Goal: Task Accomplishment & Management: Manage account settings

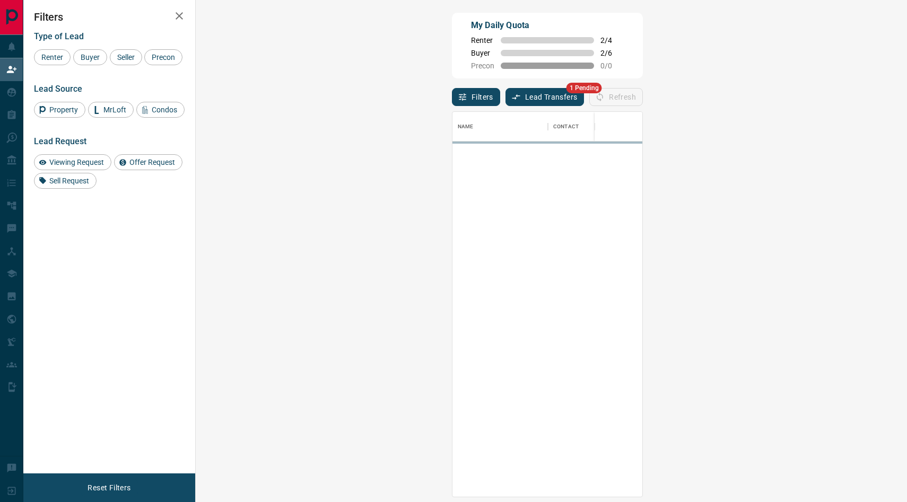
scroll to position [384, 688]
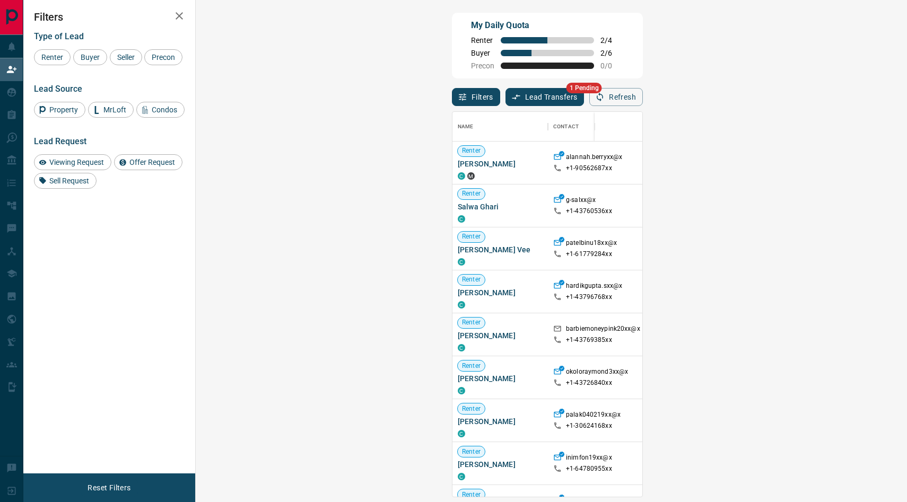
click at [505, 94] on button "Lead Transfers" at bounding box center [544, 97] width 79 height 18
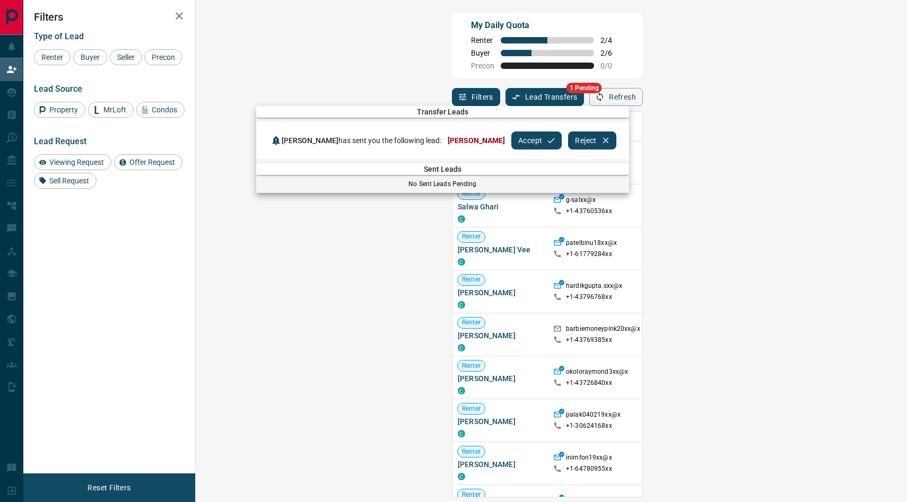
click at [532, 148] on button "Accept" at bounding box center [536, 140] width 50 height 18
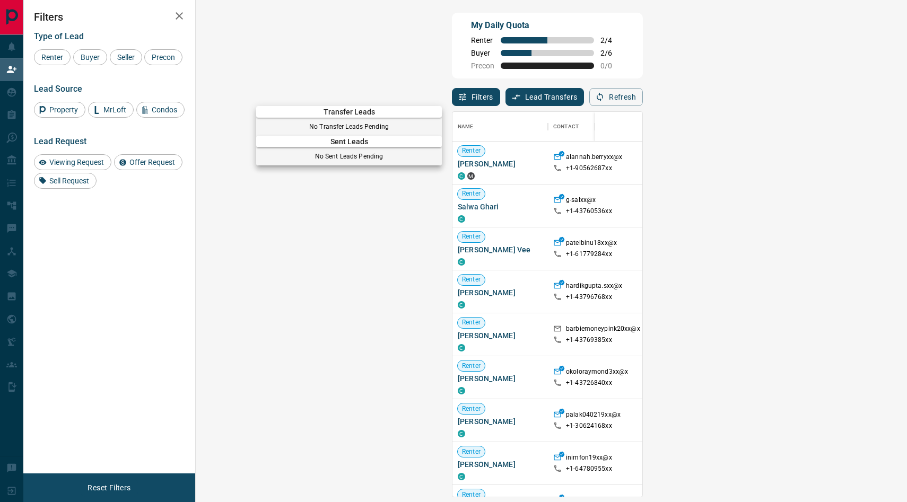
click at [4, 92] on div at bounding box center [453, 251] width 907 height 502
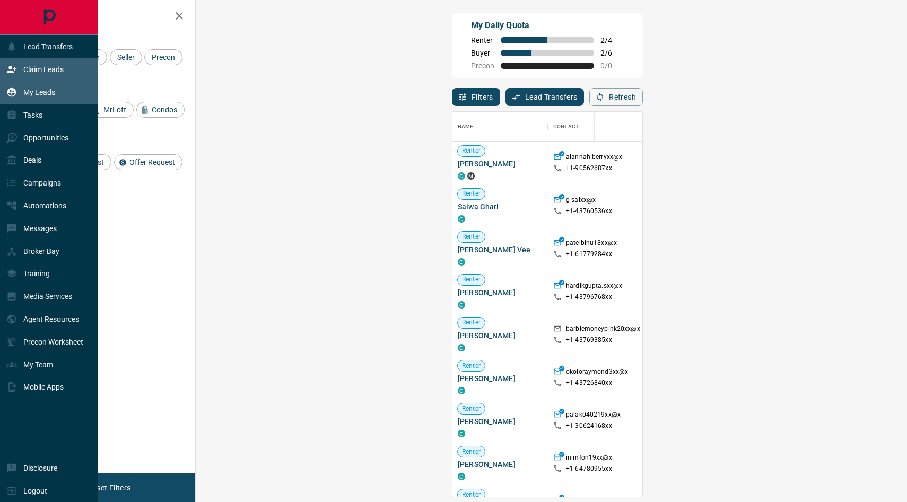
click at [13, 93] on icon at bounding box center [11, 92] width 9 height 9
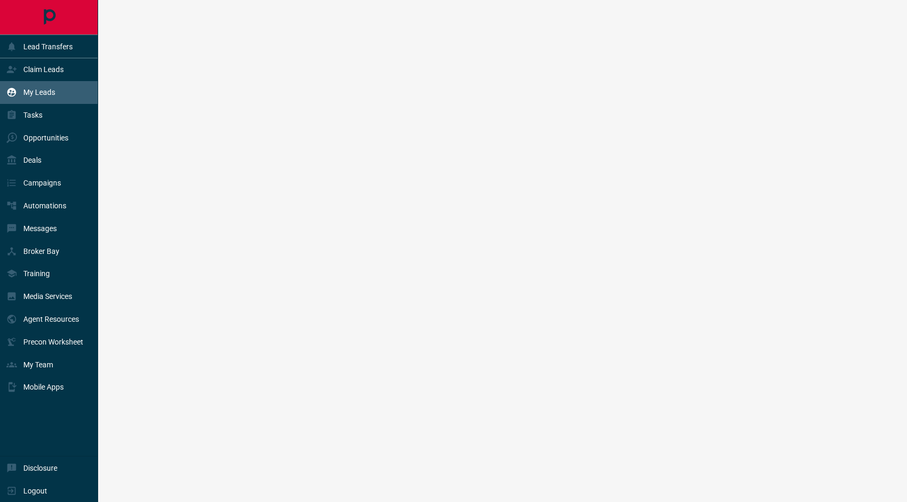
click at [13, 93] on icon at bounding box center [11, 92] width 9 height 9
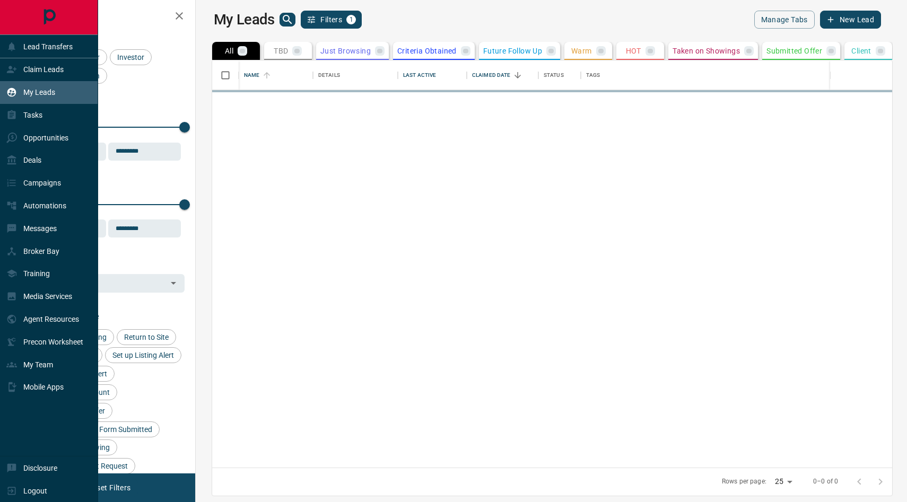
scroll to position [407, 706]
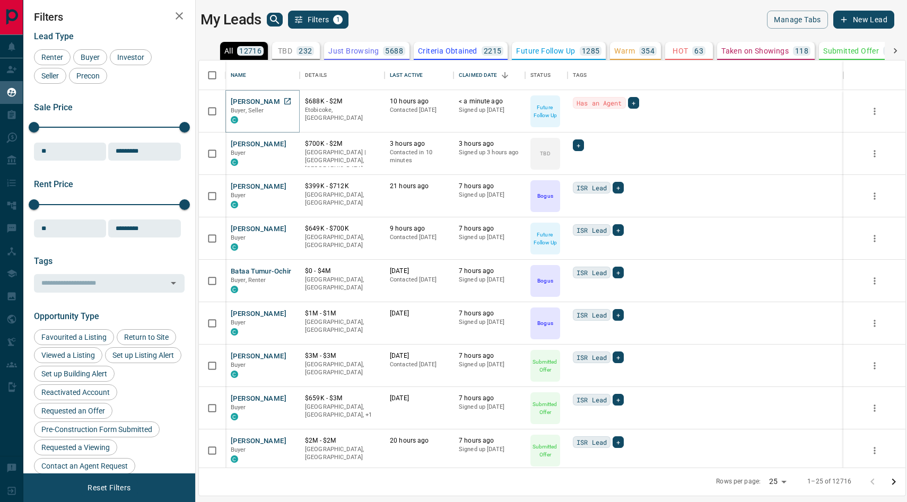
click at [257, 104] on button "[PERSON_NAME]" at bounding box center [259, 102] width 56 height 10
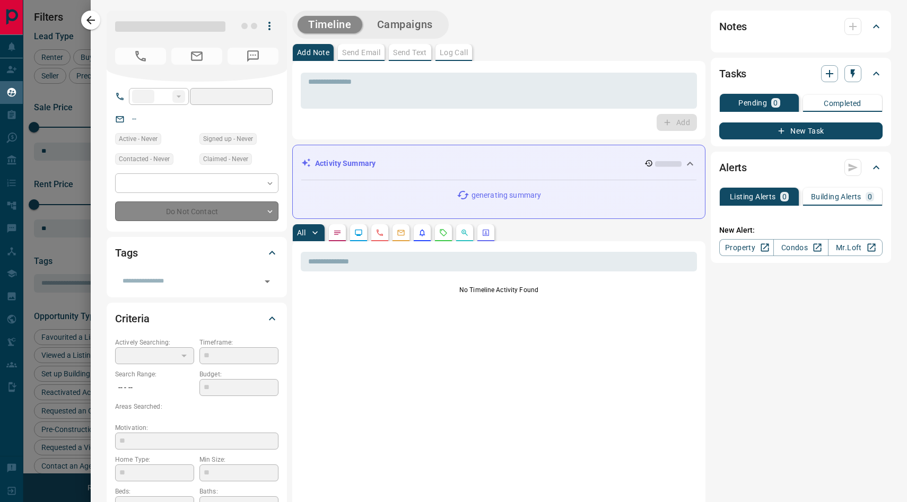
type input "**"
type input "**********"
type input "*"
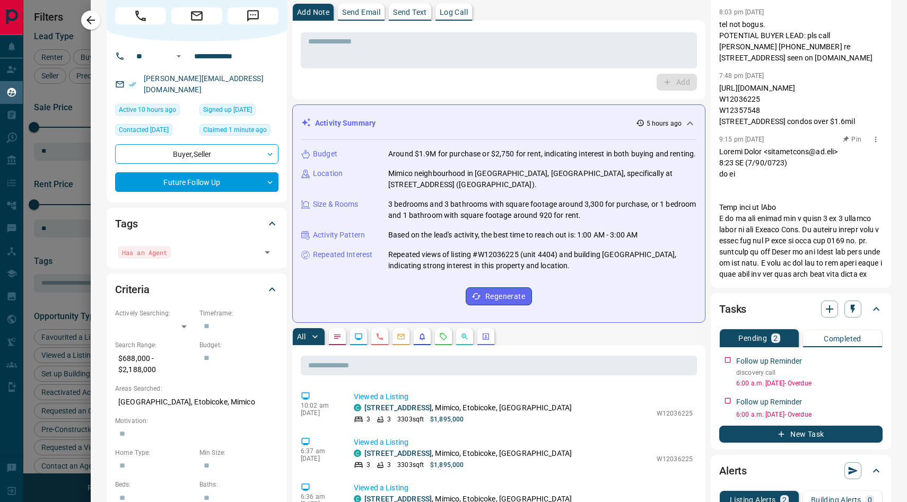
scroll to position [0, 0]
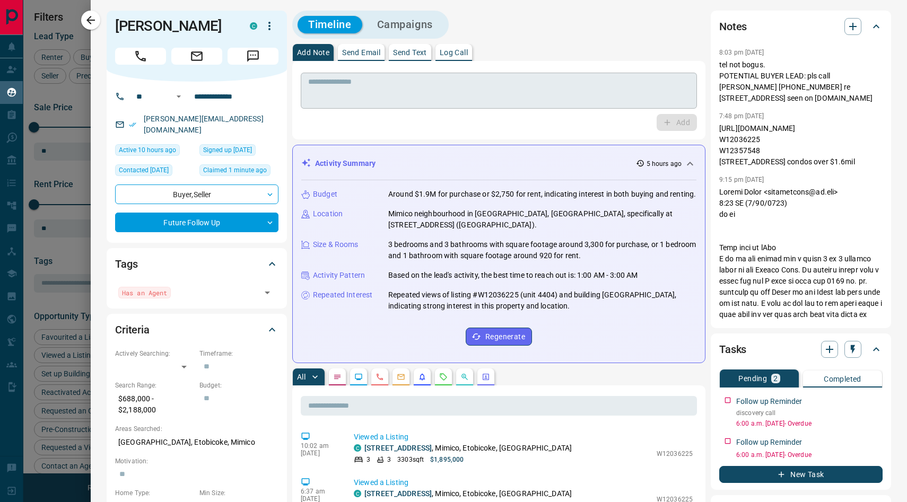
click at [438, 92] on textarea at bounding box center [498, 90] width 381 height 27
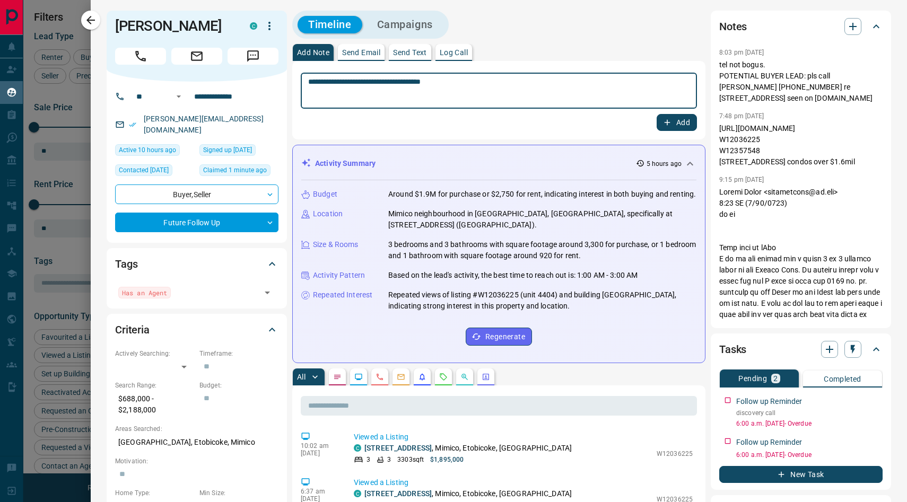
type textarea "**********"
click at [676, 123] on button "Add" at bounding box center [676, 122] width 40 height 17
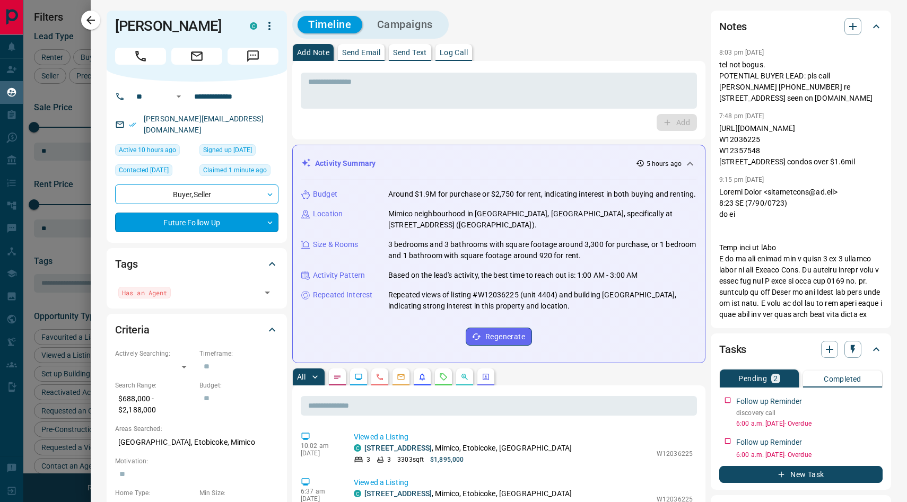
click at [240, 212] on body "Lead Transfers Claim Leads My Leads Tasks Opportunities Deals Campaigns Automat…" at bounding box center [453, 244] width 907 height 489
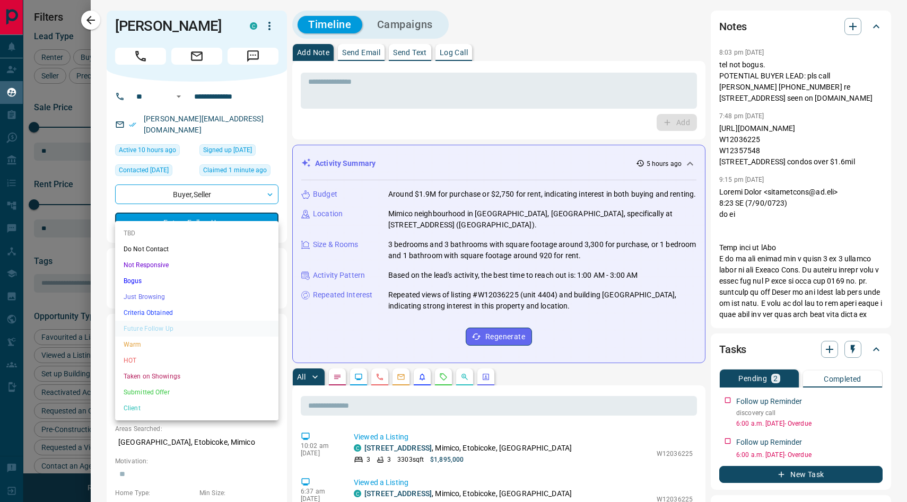
click at [154, 406] on li "Client" at bounding box center [196, 408] width 163 height 16
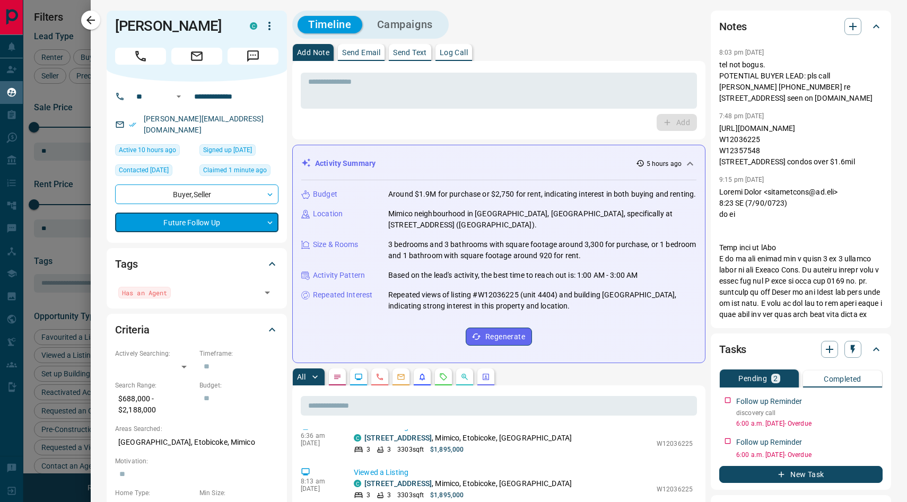
scroll to position [91, 0]
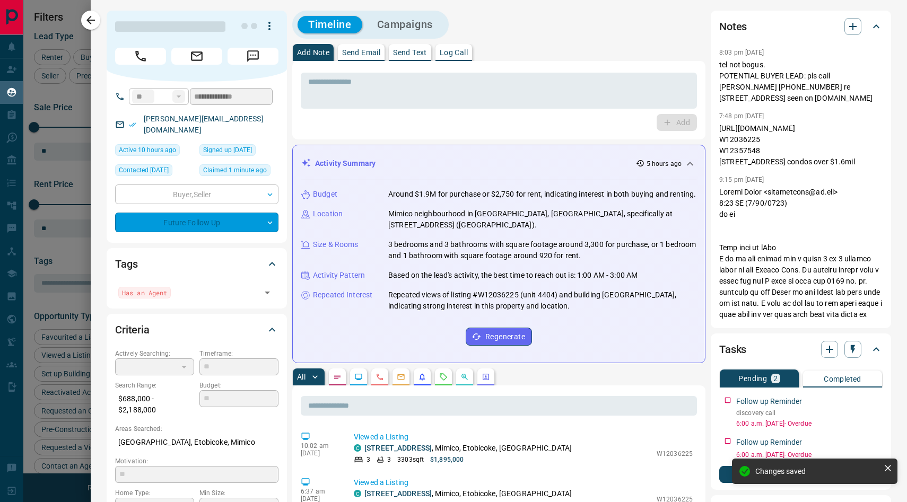
type input "**"
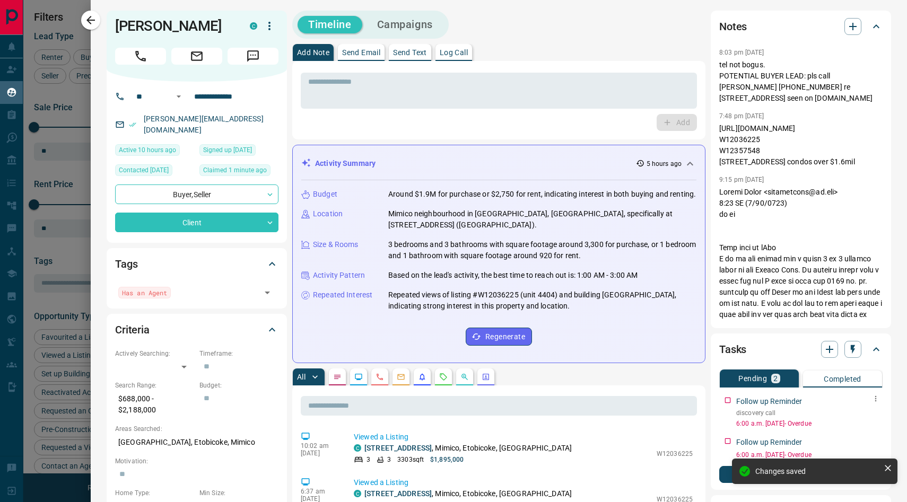
click at [875, 398] on icon "button" at bounding box center [876, 399] width 2 height 6
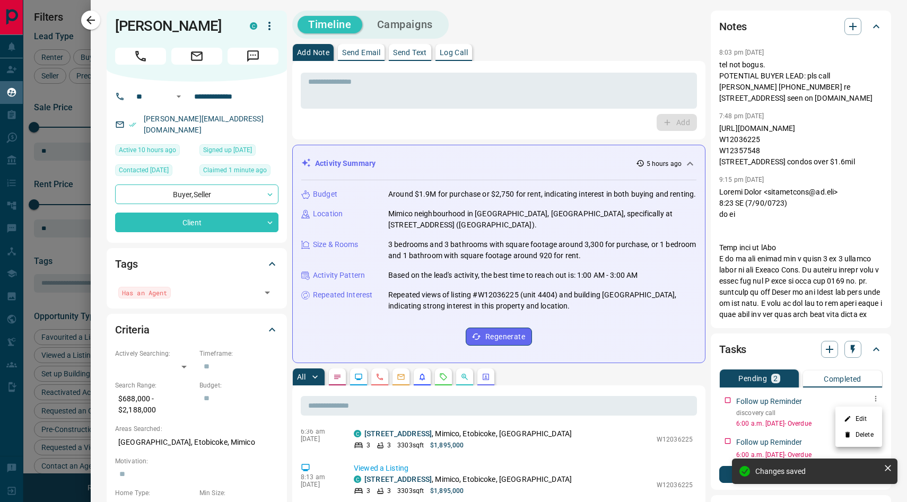
scroll to position [138, 0]
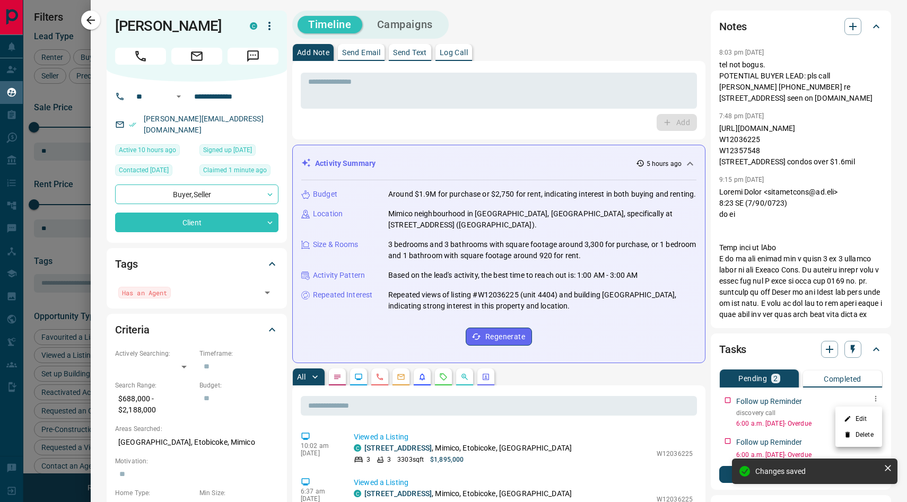
click at [865, 434] on li "Delete" at bounding box center [858, 435] width 47 height 16
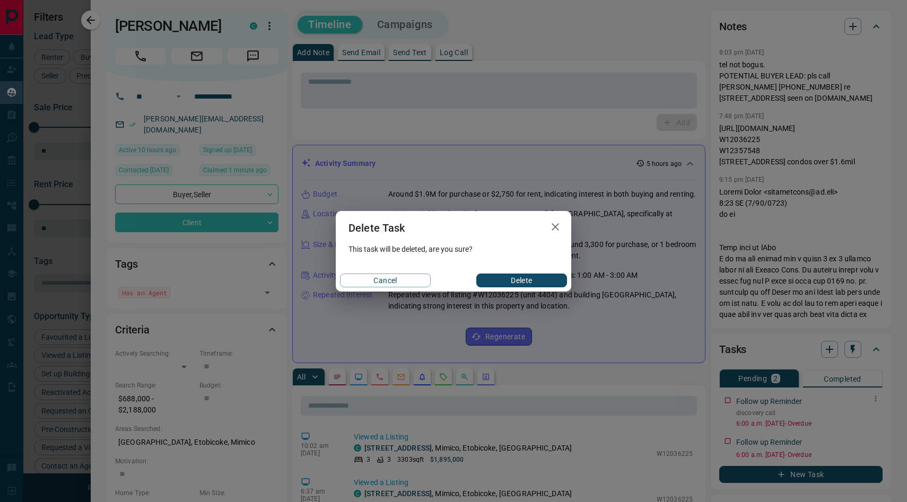
click at [556, 228] on icon "button" at bounding box center [555, 227] width 13 height 13
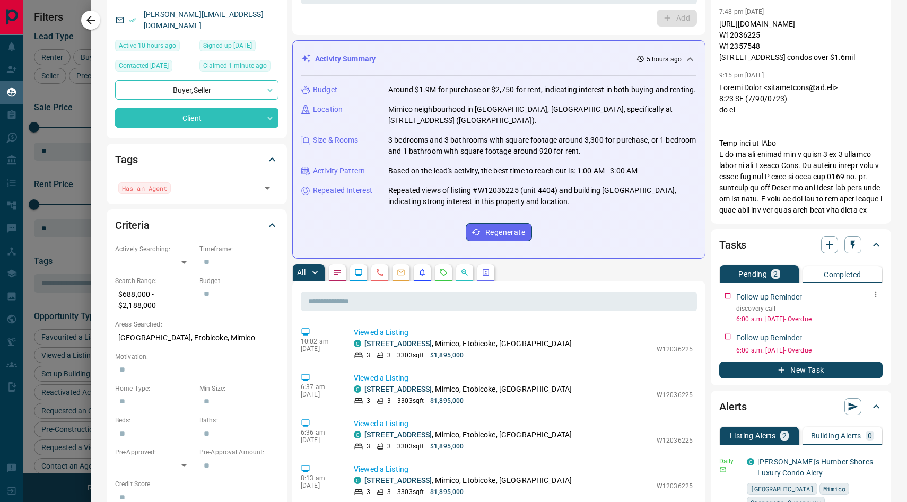
scroll to position [120, 0]
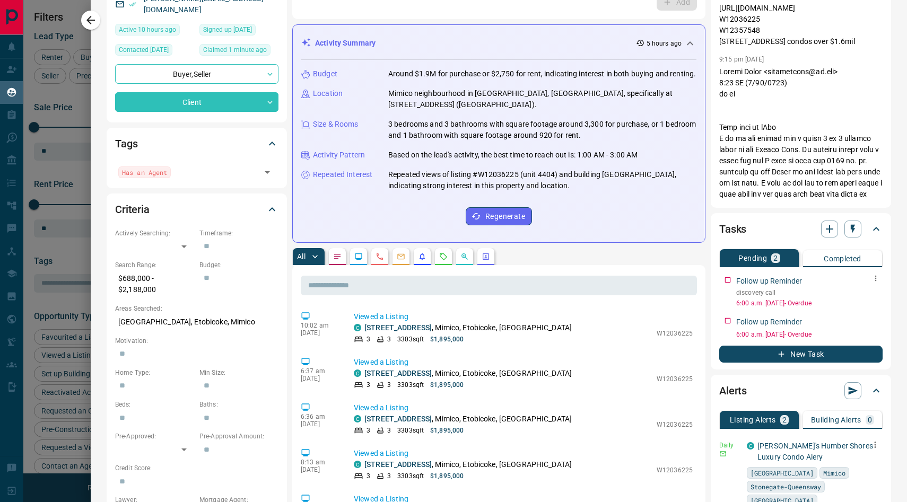
click at [880, 441] on button "button" at bounding box center [874, 444] width 15 height 15
click at [862, 481] on li "Delete" at bounding box center [858, 480] width 47 height 17
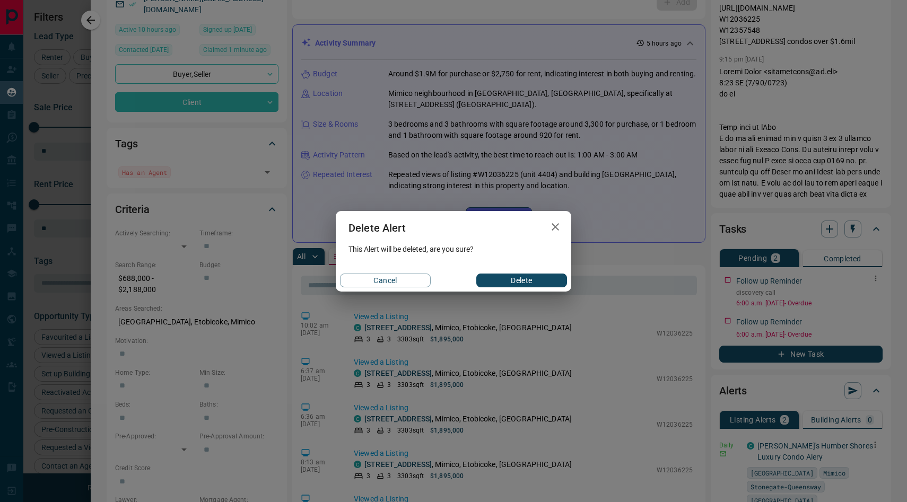
click at [523, 283] on button "Delete" at bounding box center [521, 281] width 91 height 14
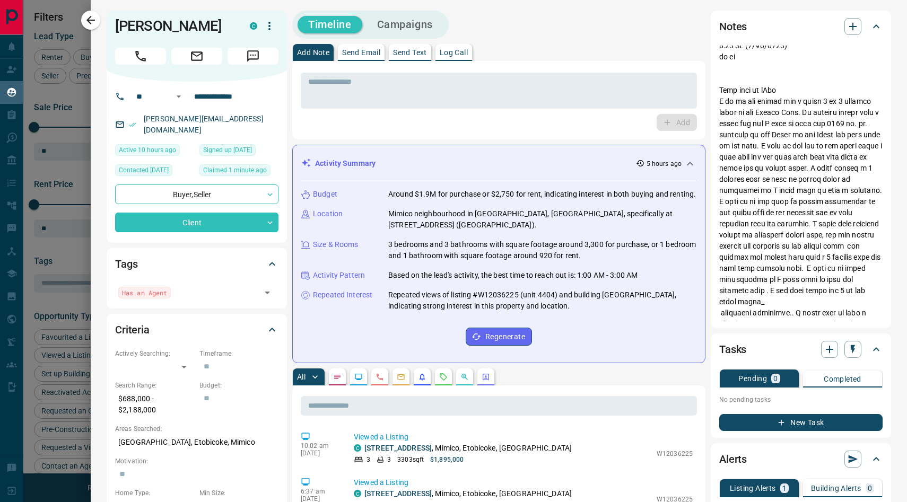
scroll to position [0, 0]
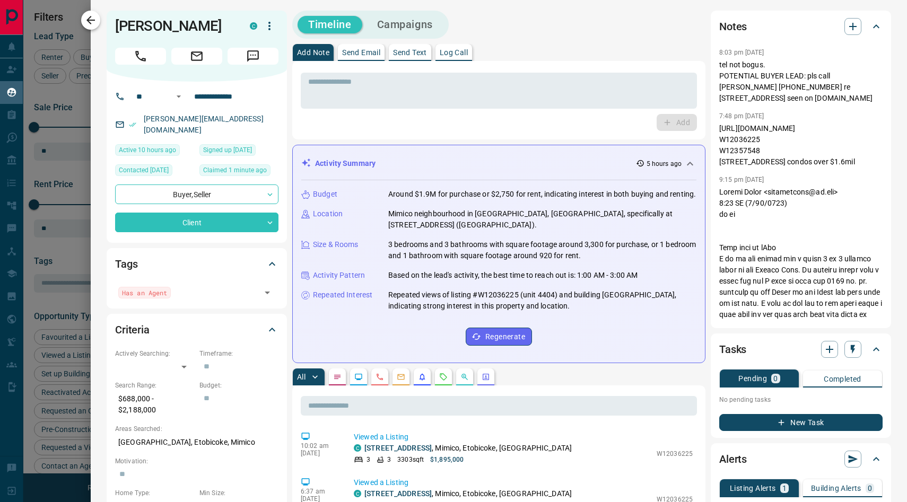
click at [93, 20] on icon "button" at bounding box center [90, 20] width 8 height 8
